Goal: Information Seeking & Learning: Learn about a topic

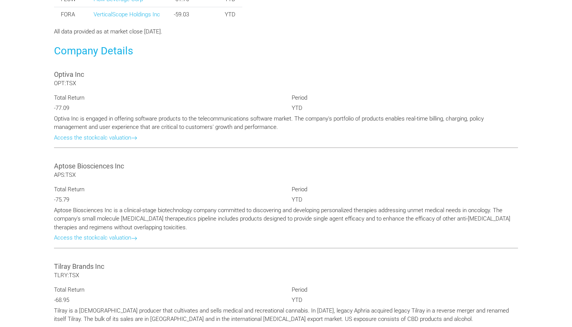
scroll to position [490, 0]
click at [127, 137] on link "Access the stockcalc valuation" at bounding box center [95, 136] width 83 height 7
type input "*******"
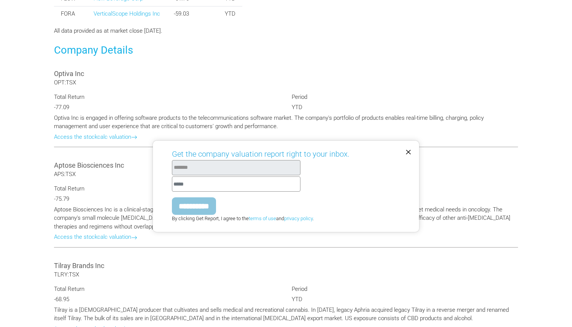
click at [407, 148] on span "×" at bounding box center [408, 151] width 6 height 13
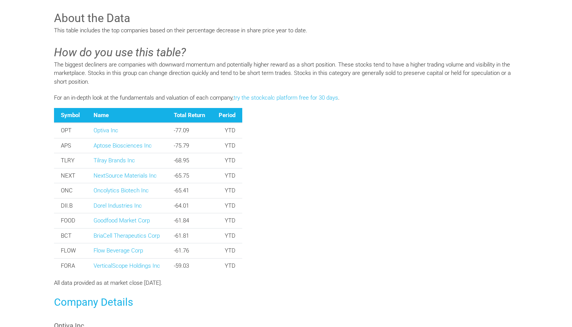
scroll to position [240, 0]
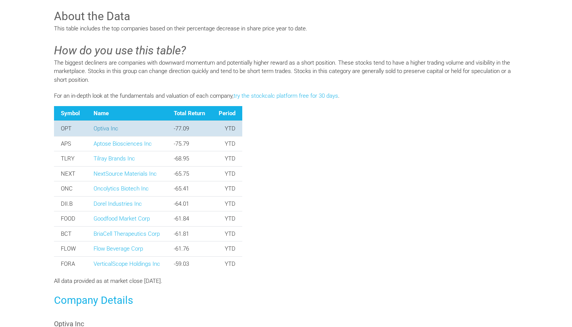
click at [99, 130] on link "Optiva Inc" at bounding box center [106, 128] width 25 height 7
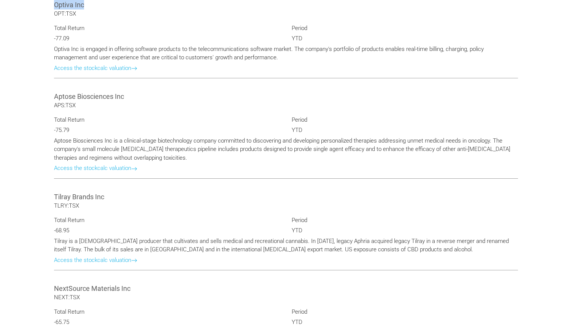
drag, startPoint x: 53, startPoint y: 5, endPoint x: 95, endPoint y: 6, distance: 41.5
click at [96, 6] on div "Optiva Inc OPT:TSX Total Return -77.09 Period YTD Optiva Inc is engaged in offe…" at bounding box center [285, 38] width 475 height 92
click at [81, 14] on div "Optiva Inc OPT:TSX Total Return -77.09 Period YTD Optiva Inc is engaged in offe…" at bounding box center [285, 38] width 475 height 92
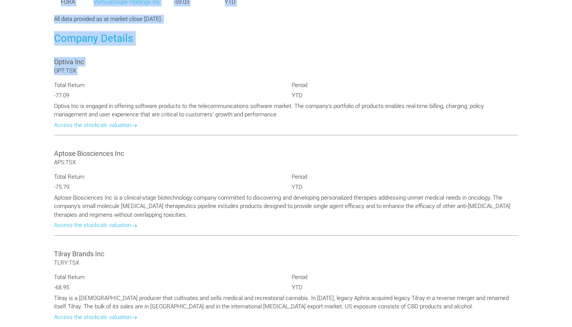
scroll to position [493, 0]
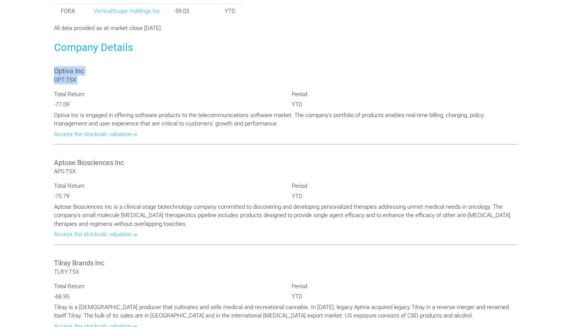
drag, startPoint x: 81, startPoint y: 14, endPoint x: 51, endPoint y: 70, distance: 63.1
click at [51, 70] on div "Optiva Inc OPT:TSX Total Return -77.09 Period YTD Optiva Inc is engaged in offe…" at bounding box center [285, 105] width 475 height 92
copy div "Optiva Inc OPT:TSX"
drag, startPoint x: 55, startPoint y: 162, endPoint x: 110, endPoint y: 175, distance: 56.1
click at [110, 175] on div "Aptose Biosciences Inc APS:TSX Total Return -75.79 Period YTD Aptose Bioscience…" at bounding box center [285, 200] width 475 height 100
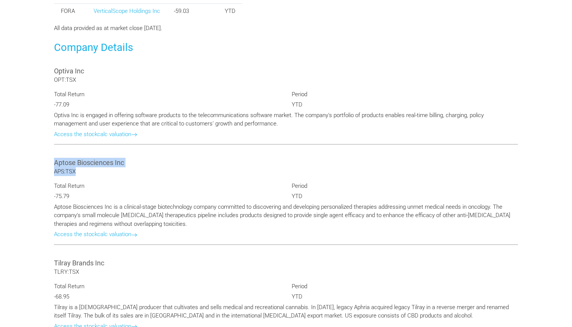
copy div "Aptose Biosciences Inc APS:TSX"
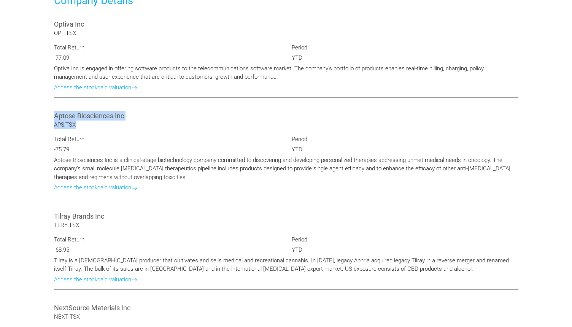
scroll to position [548, 0]
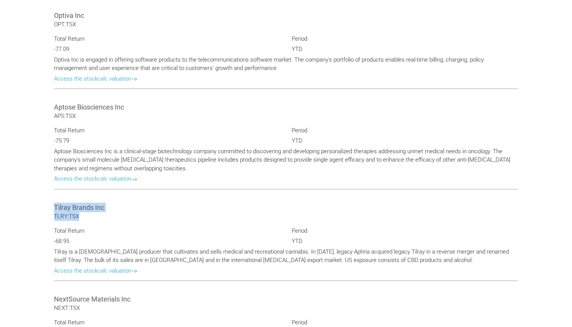
drag, startPoint x: 55, startPoint y: 206, endPoint x: 98, endPoint y: 214, distance: 43.3
click at [98, 214] on div "Tilray Brands Inc TLRY:TSX Total Return -68.95 Period YTD [PERSON_NAME] is a [D…" at bounding box center [285, 241] width 475 height 92
copy div "Tilray Brands Inc TLRY:TSX"
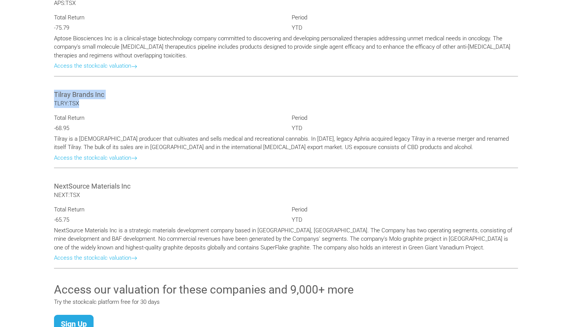
scroll to position [663, 0]
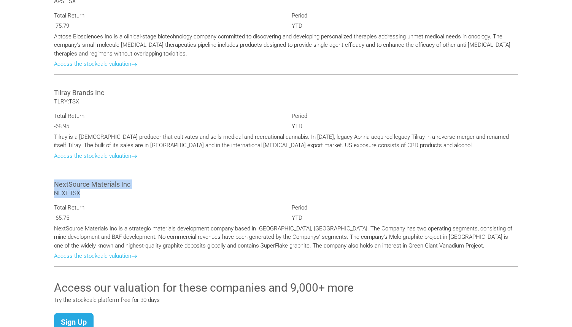
drag, startPoint x: 55, startPoint y: 184, endPoint x: 124, endPoint y: 194, distance: 69.3
click at [124, 194] on div "NextSource Materials Inc NEXT:TSX Total Return -65.75 Period YTD NextSource Mat…" at bounding box center [285, 222] width 475 height 100
copy div "NextSource Materials Inc NEXT:TSX"
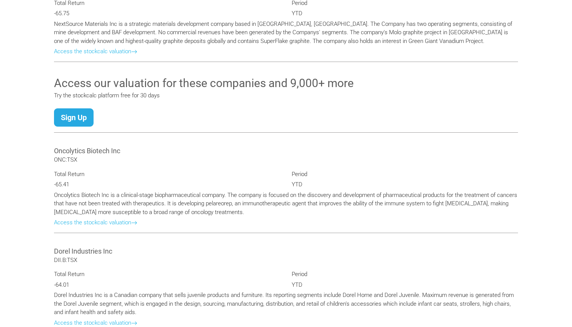
scroll to position [870, 0]
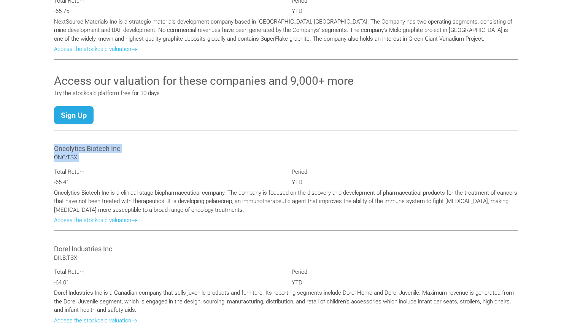
drag, startPoint x: 54, startPoint y: 150, endPoint x: 85, endPoint y: 162, distance: 33.3
click at [85, 162] on div "Oncolytics Biotech Inc ONC:TSX Total Return -65.41 Period YTD Oncolytics Biotec…" at bounding box center [285, 186] width 475 height 100
copy div "Oncolytics Biotech Inc ONC:TSX"
drag, startPoint x: 54, startPoint y: 248, endPoint x: 94, endPoint y: 257, distance: 40.6
click at [94, 257] on div "Dorel Industries Inc DII.B:TSX Total Return -64.01 Period YTD Dorel Industries …" at bounding box center [285, 287] width 475 height 100
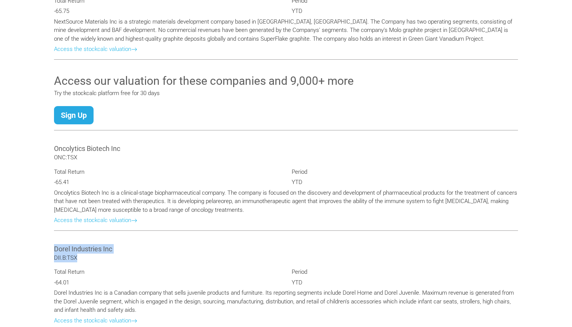
copy div "Dorel Industries Inc DII.B:TSX"
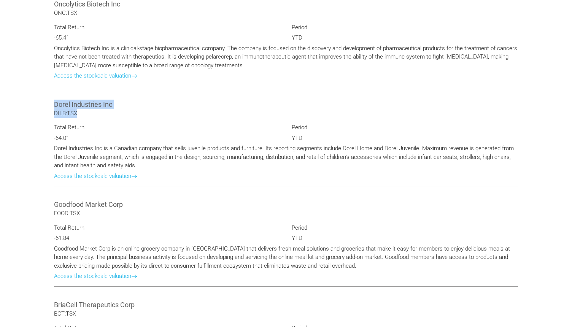
scroll to position [1014, 0]
drag, startPoint x: 56, startPoint y: 204, endPoint x: 111, endPoint y: 210, distance: 56.2
click at [111, 210] on Corp "Goodfood Market Corp" at bounding box center [286, 205] width 464 height 10
copy Corp "Goodfood Market C"
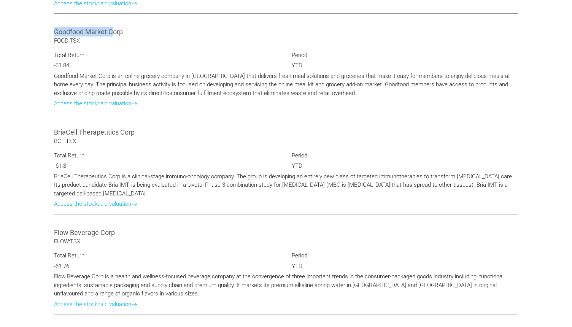
scroll to position [1194, 0]
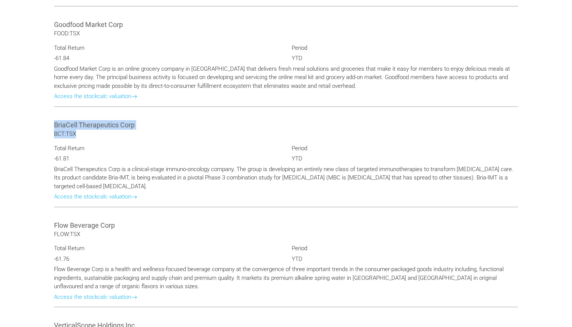
drag, startPoint x: 54, startPoint y: 124, endPoint x: 109, endPoint y: 136, distance: 56.8
click at [109, 136] on div "BriaCell Therapeutics Corp BCT:TSX Total Return -61.81 Period YTD BriaCell Ther…" at bounding box center [285, 163] width 475 height 100
copy div "BriaCell Therapeutics Corp BCT:TSX"
drag, startPoint x: 54, startPoint y: 224, endPoint x: 86, endPoint y: 235, distance: 33.8
click at [86, 235] on div "Flow Beverage Corp FLOW:TSX Total Return -61.76 Period YTD Flow Beverage Corp i…" at bounding box center [285, 263] width 475 height 100
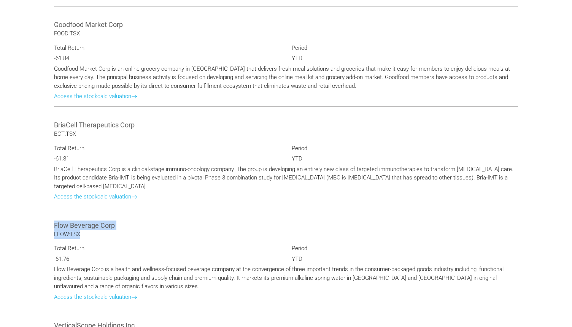
copy div "Flow Beverage Corp FLOW:TSX"
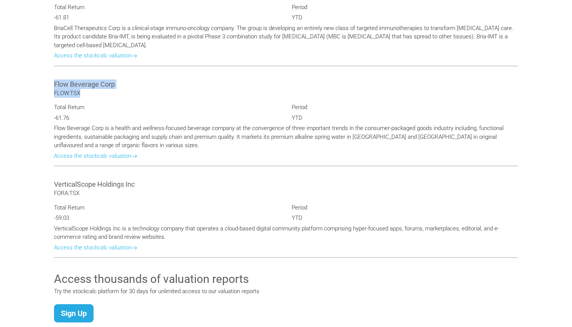
scroll to position [1340, 0]
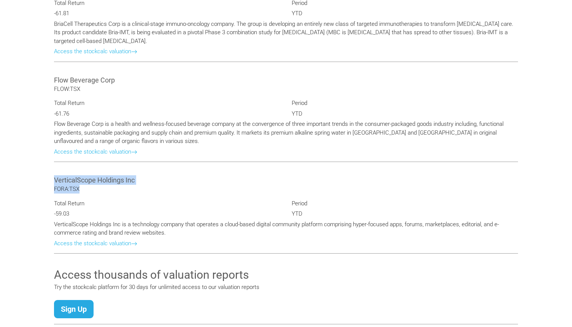
drag, startPoint x: 54, startPoint y: 179, endPoint x: 108, endPoint y: 185, distance: 53.5
click at [108, 185] on div "VerticalScope Holdings Inc FORA:TSX Total Return -59.03 Period YTD VerticalScop…" at bounding box center [285, 214] width 475 height 92
copy div "VerticalScope Holdings Inc FORA:TSX"
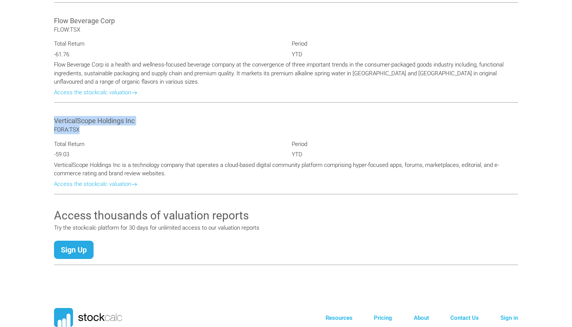
scroll to position [1398, 0]
